Goal: Check status: Verify the current state of an ongoing process or item

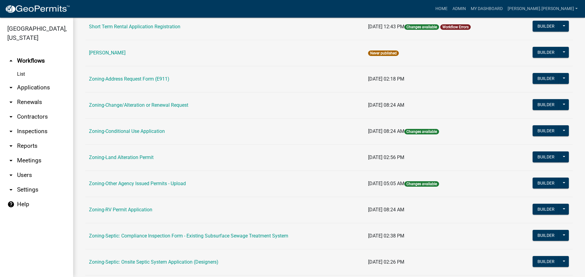
scroll to position [91, 0]
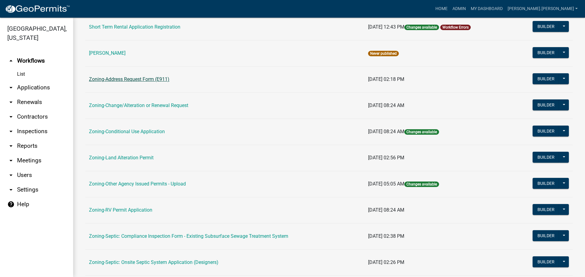
click at [128, 79] on link "Zoning-Address Request Form (E911)" at bounding box center [129, 79] width 80 height 6
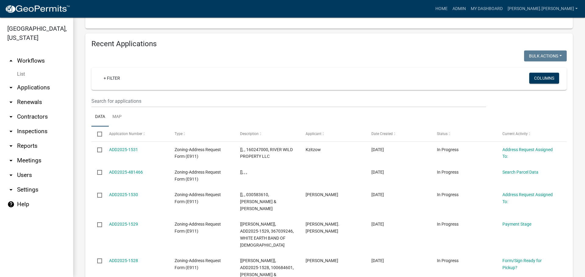
scroll to position [305, 0]
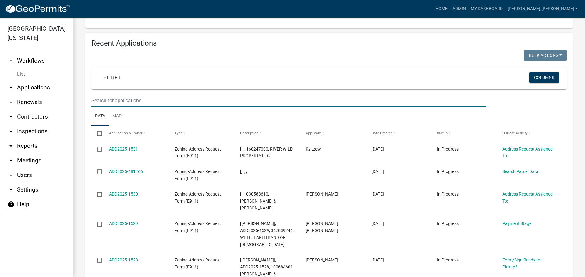
drag, startPoint x: 126, startPoint y: 95, endPoint x: 272, endPoint y: 89, distance: 146.3
click at [126, 95] on input "text" at bounding box center [288, 100] width 394 height 12
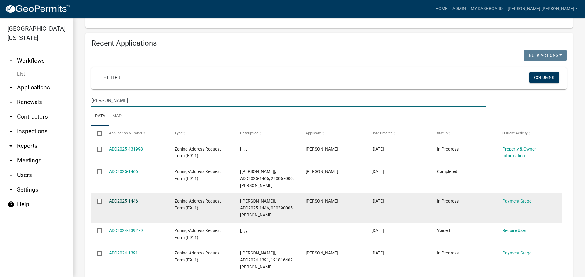
type input "erickson"
click at [130, 199] on link "ADD2025-1446" at bounding box center [123, 201] width 29 height 5
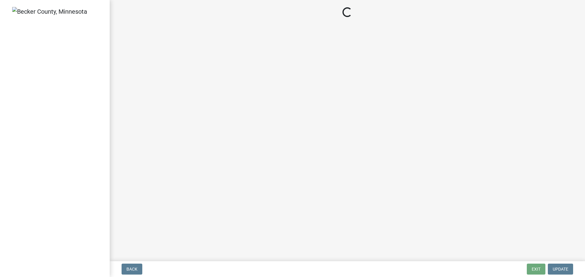
select select "3: 3"
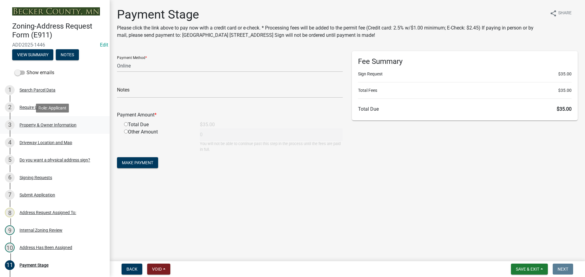
click at [47, 125] on div "Property & Owner Information" at bounding box center [47, 125] width 57 height 4
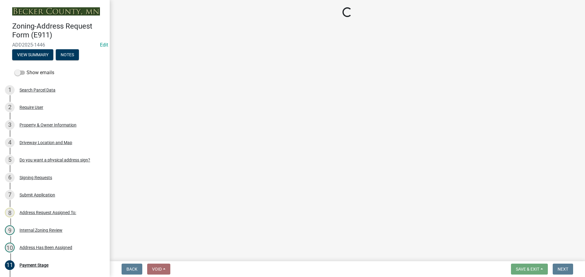
select select "c9e90b5e-0394-46b9-aad6-48705d486142"
select select "089283cf-a855-4b61-bd43-ab3cb6f1e684"
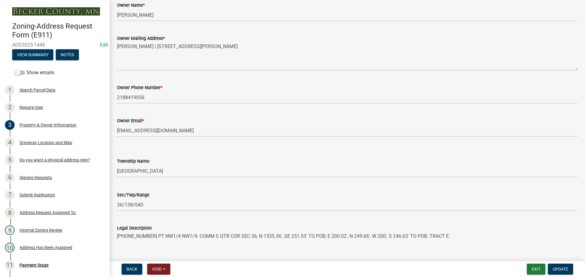
scroll to position [122, 0]
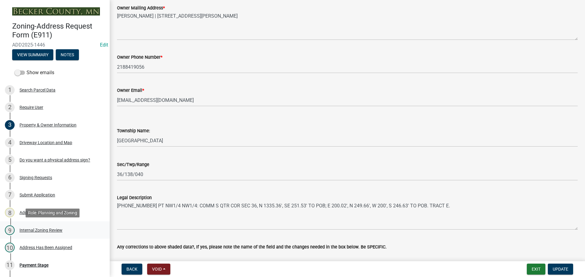
click at [50, 230] on div "Internal Zoning Review" at bounding box center [40, 230] width 43 height 4
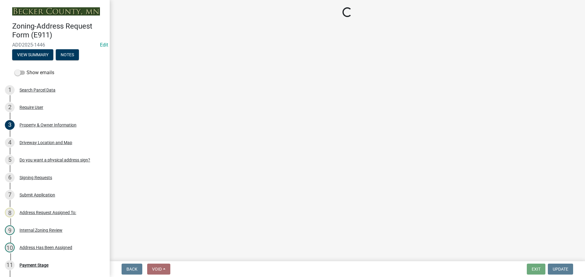
select select "0e06ad4d-9bfb-4e38-ba6b-db47477b350e"
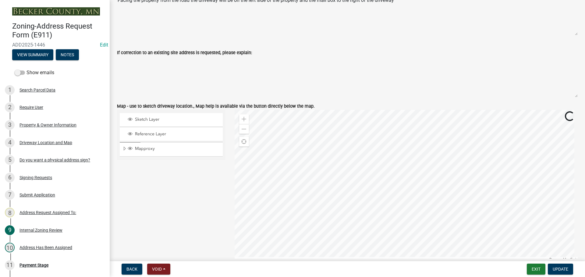
scroll to position [548, 0]
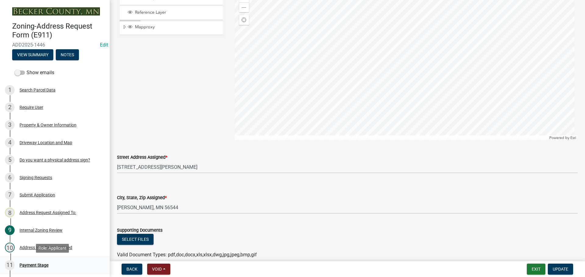
click at [30, 266] on div "Payment Stage" at bounding box center [33, 265] width 29 height 4
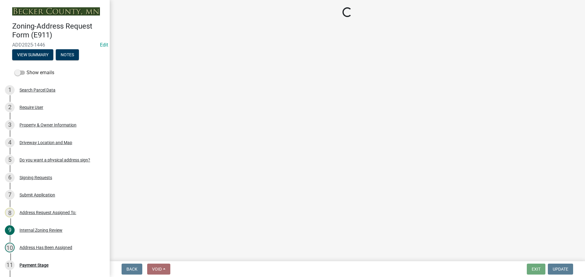
select select "3: 3"
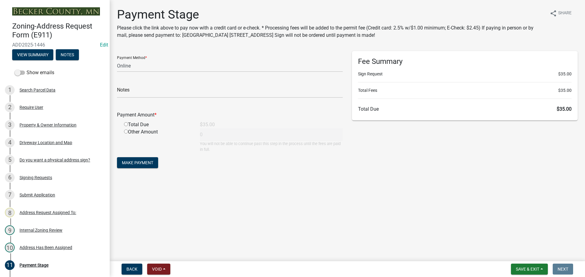
click at [125, 125] on input "radio" at bounding box center [126, 124] width 4 height 4
radio input "true"
type input "35"
click at [141, 163] on span "Make Payment" at bounding box center [137, 163] width 31 height 5
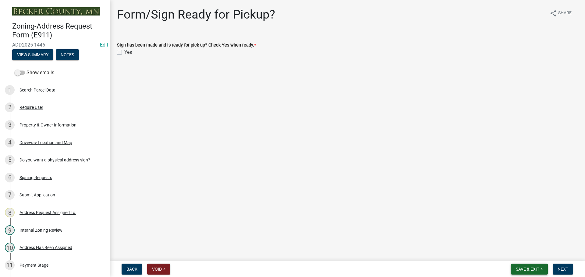
click at [514, 267] on button "Save & Exit" at bounding box center [529, 269] width 37 height 11
click at [515, 257] on button "Save & Exit" at bounding box center [523, 253] width 49 height 15
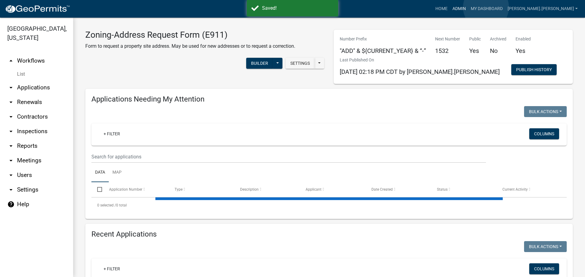
click at [468, 7] on link "Admin" at bounding box center [459, 9] width 18 height 12
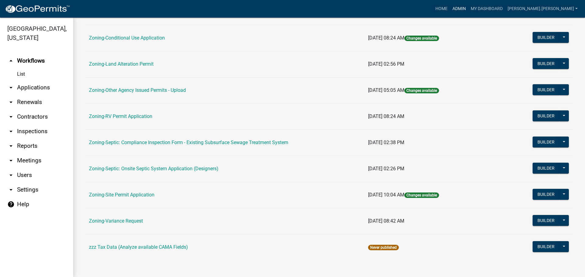
scroll to position [185, 0]
click at [127, 195] on link "Zoning-Site Permit Application" at bounding box center [121, 195] width 65 height 6
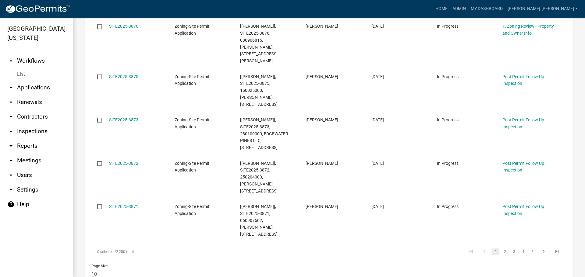
scroll to position [426, 0]
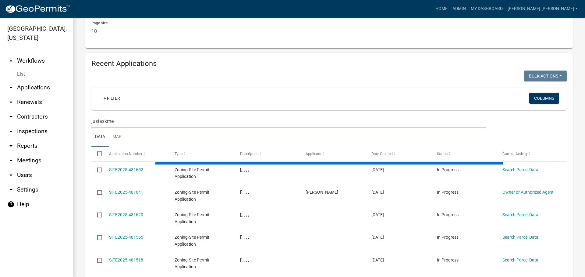
scroll to position [540, 0]
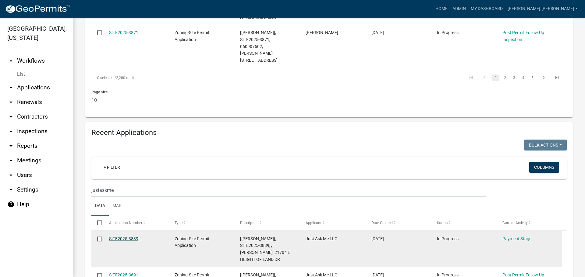
type input "justaskme"
click at [125, 237] on link "SITE2025-3839" at bounding box center [123, 239] width 29 height 5
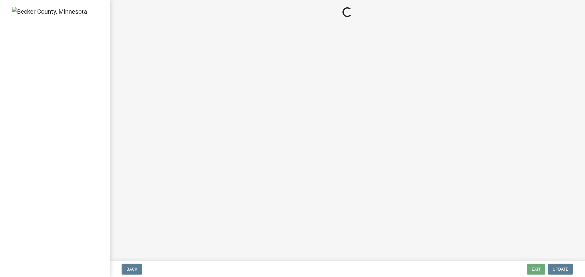
select select "3: 3"
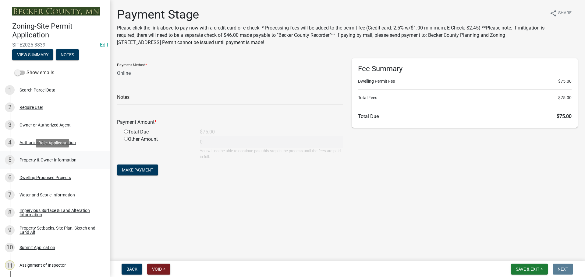
click at [52, 159] on div "Property & Owner Information" at bounding box center [47, 160] width 57 height 4
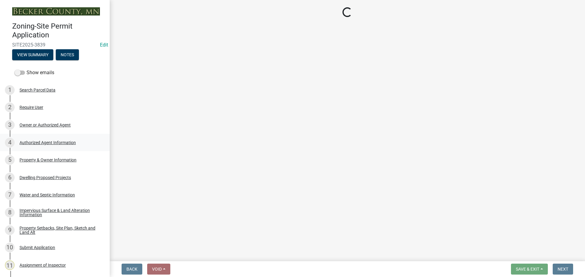
select select "efd0a9bf-e178-46e7-8304-415c3722b9ae"
select select "f87eba17-8ed9-4ad8-aefc-fe36a3f3544b"
select select "393a978c-6bd5-4cb2-a6a0-db6feb8732b8"
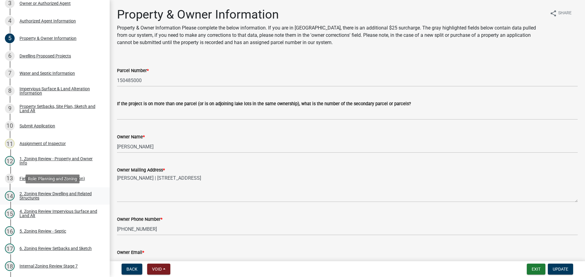
scroll to position [183, 0]
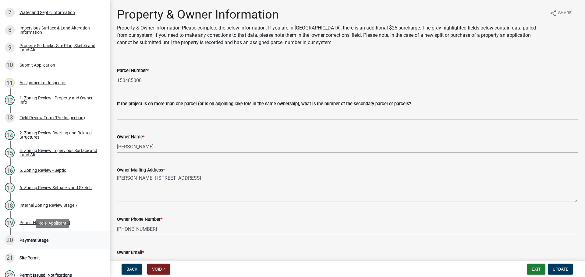
click at [41, 241] on div "Payment Stage" at bounding box center [33, 240] width 29 height 4
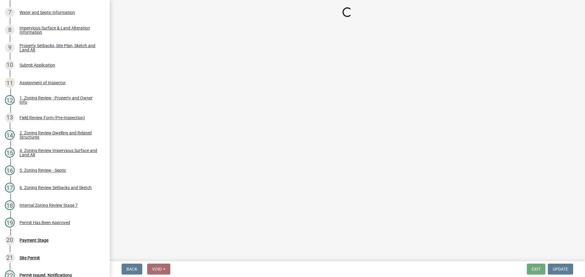
select select "3: 3"
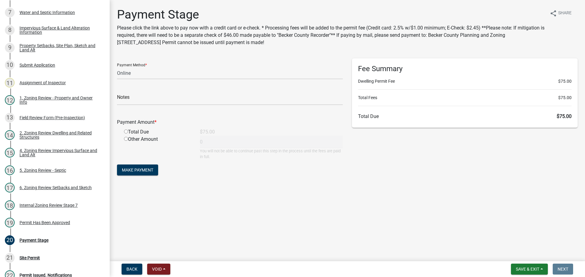
click at [126, 132] on input "radio" at bounding box center [126, 132] width 4 height 4
radio input "true"
type input "75"
click at [140, 172] on span "Make Payment" at bounding box center [137, 170] width 31 height 5
click at [130, 72] on select "Credit Card POS Check Cash Online" at bounding box center [230, 73] width 226 height 12
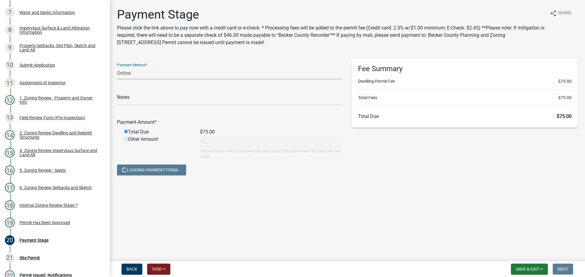
select select "1: 0"
click at [117, 67] on select "Credit Card POS Check Cash Online" at bounding box center [230, 73] width 226 height 12
click at [137, 97] on input "text" at bounding box center [230, 99] width 226 height 12
type input "3838"
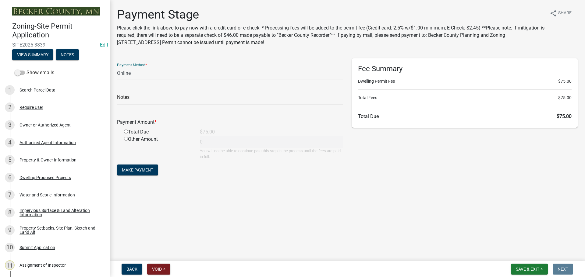
click at [136, 71] on select "Credit Card POS Check Cash Online" at bounding box center [230, 73] width 226 height 12
select select "1: 0"
click at [117, 67] on select "Credit Card POS Check Cash Online" at bounding box center [230, 73] width 226 height 12
click at [130, 101] on input "text" at bounding box center [230, 99] width 226 height 12
type input "3838"
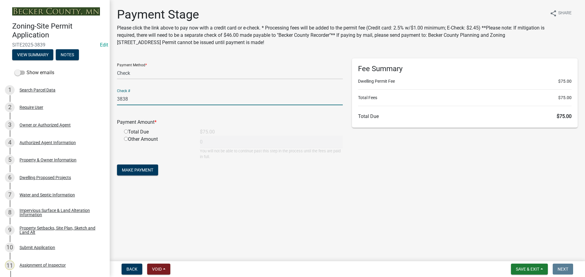
click at [127, 132] on input "radio" at bounding box center [126, 132] width 4 height 4
radio input "true"
type input "75"
click at [147, 171] on span "Make Payment" at bounding box center [137, 170] width 31 height 5
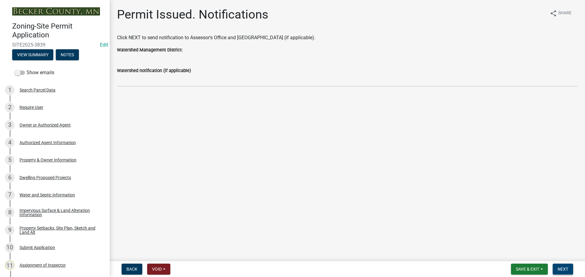
click at [559, 273] on button "Next" at bounding box center [562, 269] width 20 height 11
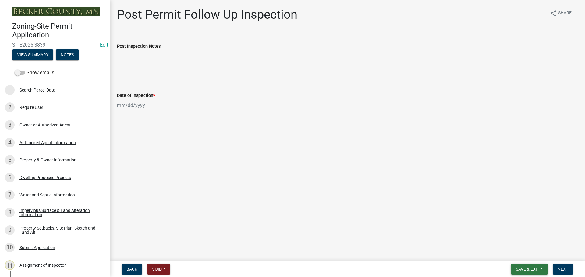
click at [520, 273] on button "Save & Exit" at bounding box center [529, 269] width 37 height 11
click at [521, 252] on button "Save & Exit" at bounding box center [523, 253] width 49 height 15
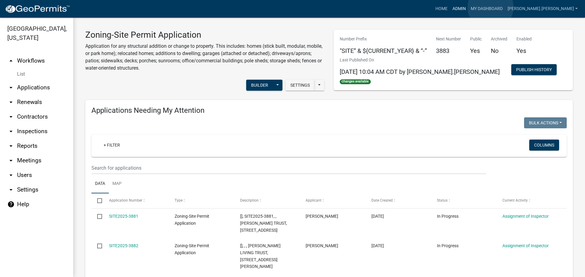
click at [468, 7] on link "Admin" at bounding box center [459, 9] width 18 height 12
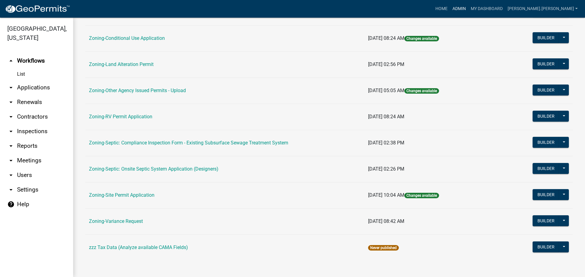
scroll to position [185, 0]
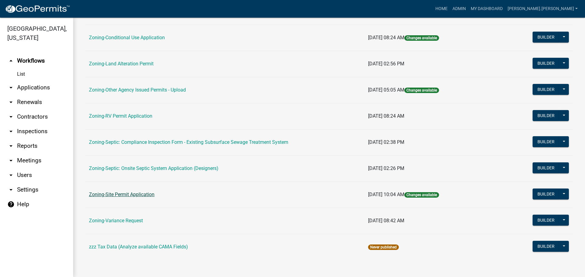
click at [129, 197] on link "Zoning-Site Permit Application" at bounding box center [121, 195] width 65 height 6
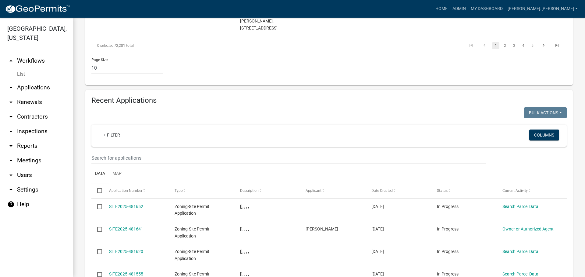
scroll to position [623, 0]
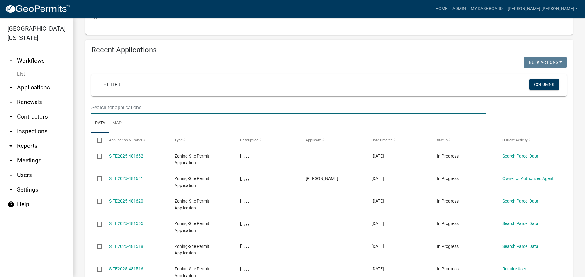
click at [198, 101] on input "text" at bounding box center [288, 107] width 394 height 12
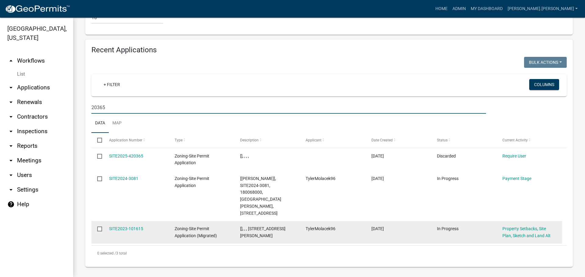
scroll to position [549, 0]
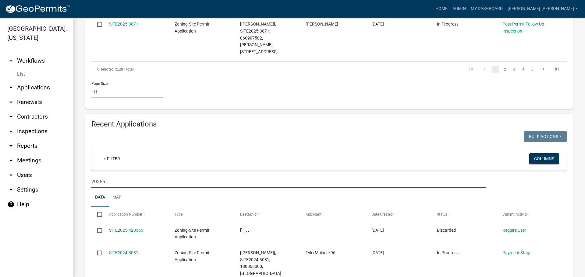
drag, startPoint x: 121, startPoint y: 127, endPoint x: 26, endPoint y: 127, distance: 94.7
click at [26, 127] on div "Becker County, Minnesota arrow_drop_up Workflows List arrow_drop_down Applicati…" at bounding box center [292, 148] width 585 height 260
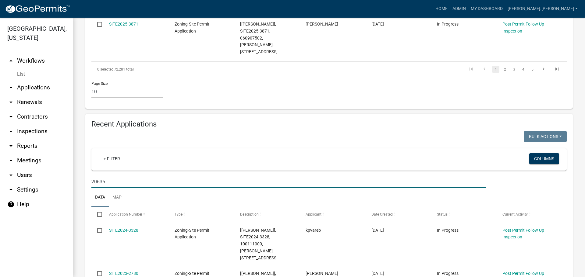
scroll to position [570, 0]
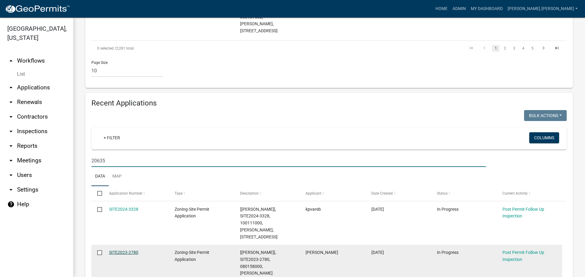
type input "20635"
click at [119, 250] on link "SITE2023-2780" at bounding box center [123, 252] width 29 height 5
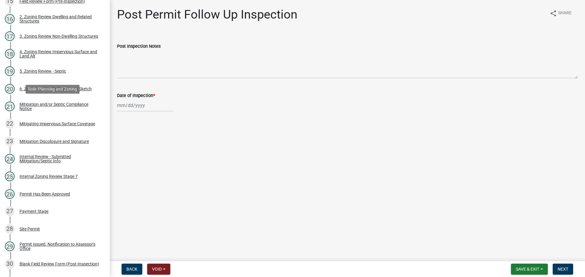
scroll to position [335, 0]
click at [43, 210] on div "Payment Stage" at bounding box center [33, 211] width 29 height 4
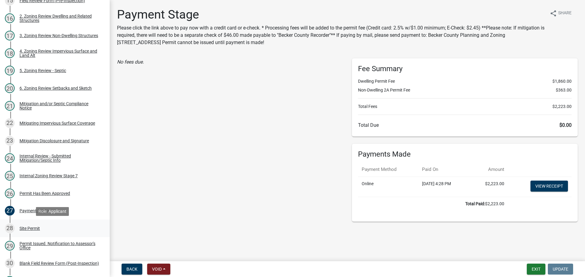
click at [36, 228] on div "Site Permit" at bounding box center [29, 229] width 20 height 4
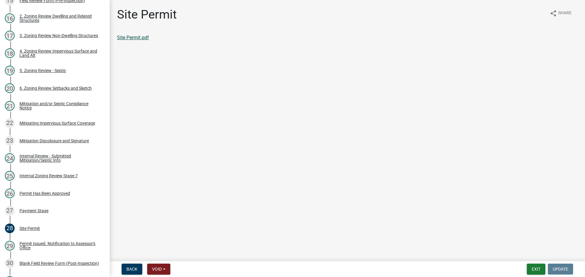
click at [134, 37] on link "Site Permit.pdf" at bounding box center [133, 38] width 32 height 6
click at [534, 273] on button "Exit" at bounding box center [536, 269] width 19 height 11
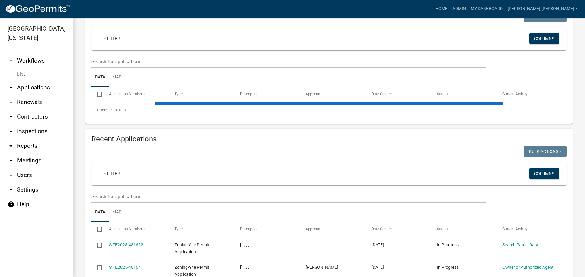
scroll to position [122, 0]
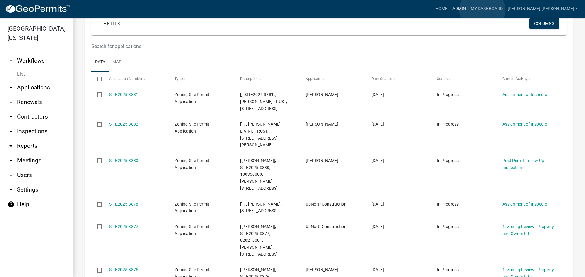
click at [468, 10] on link "Admin" at bounding box center [459, 9] width 18 height 12
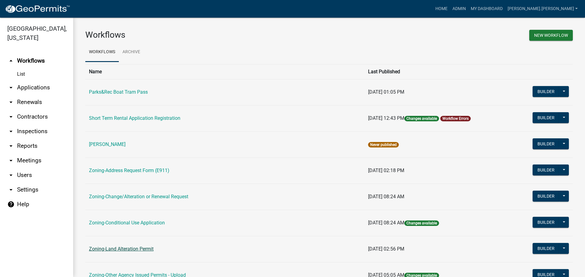
click at [129, 248] on link "Zoning-Land Alteration Permit" at bounding box center [121, 249] width 65 height 6
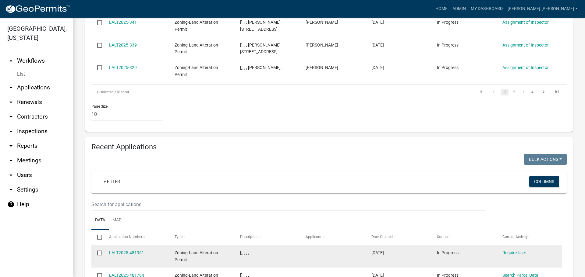
scroll to position [518, 0]
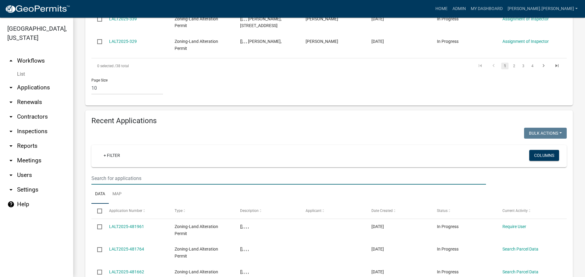
click at [137, 172] on input "text" at bounding box center [288, 178] width 394 height 12
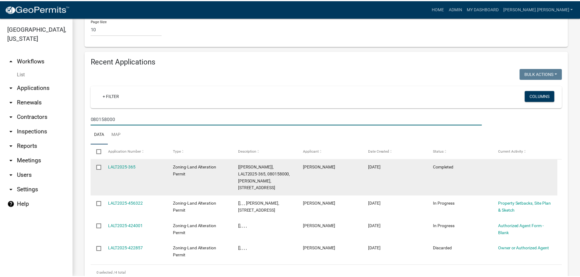
scroll to position [579, 0]
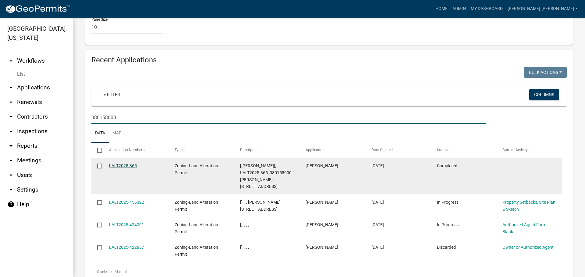
type input "080158000"
click at [132, 164] on link "LALT2025-365" at bounding box center [123, 166] width 28 height 5
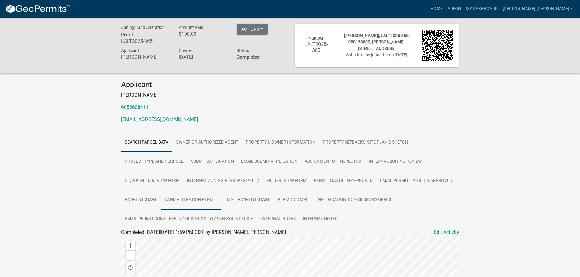
click at [203, 199] on link "Land Alteration Permit" at bounding box center [191, 200] width 60 height 19
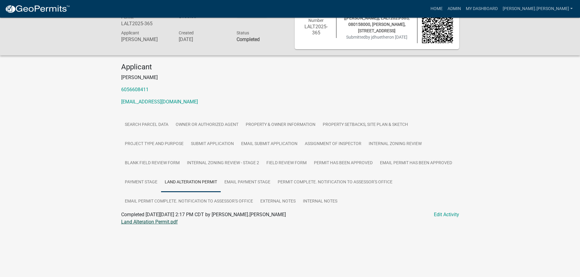
click at [172, 223] on link "Land Alteration Permit.pdf" at bounding box center [149, 222] width 57 height 6
click at [464, 6] on link "Admin" at bounding box center [454, 9] width 18 height 12
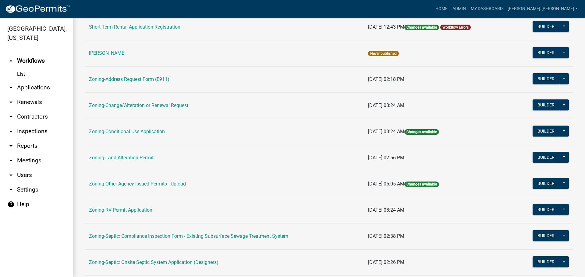
scroll to position [152, 0]
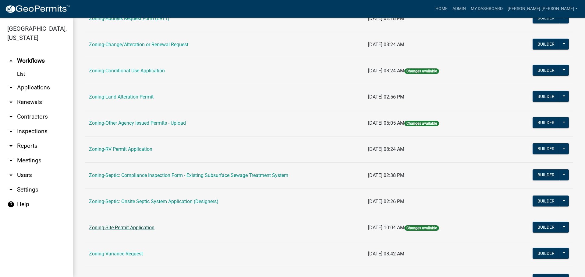
click at [128, 228] on link "Zoning-Site Permit Application" at bounding box center [121, 228] width 65 height 6
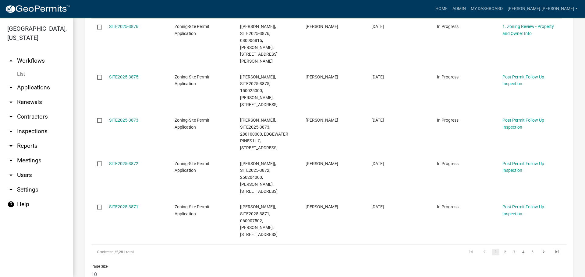
scroll to position [487, 0]
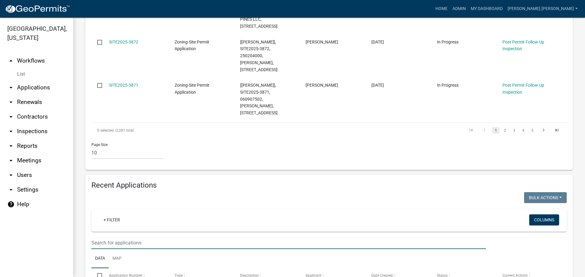
click at [121, 237] on input "text" at bounding box center [288, 243] width 394 height 12
type input "030383000"
